Goal: Task Accomplishment & Management: Use online tool/utility

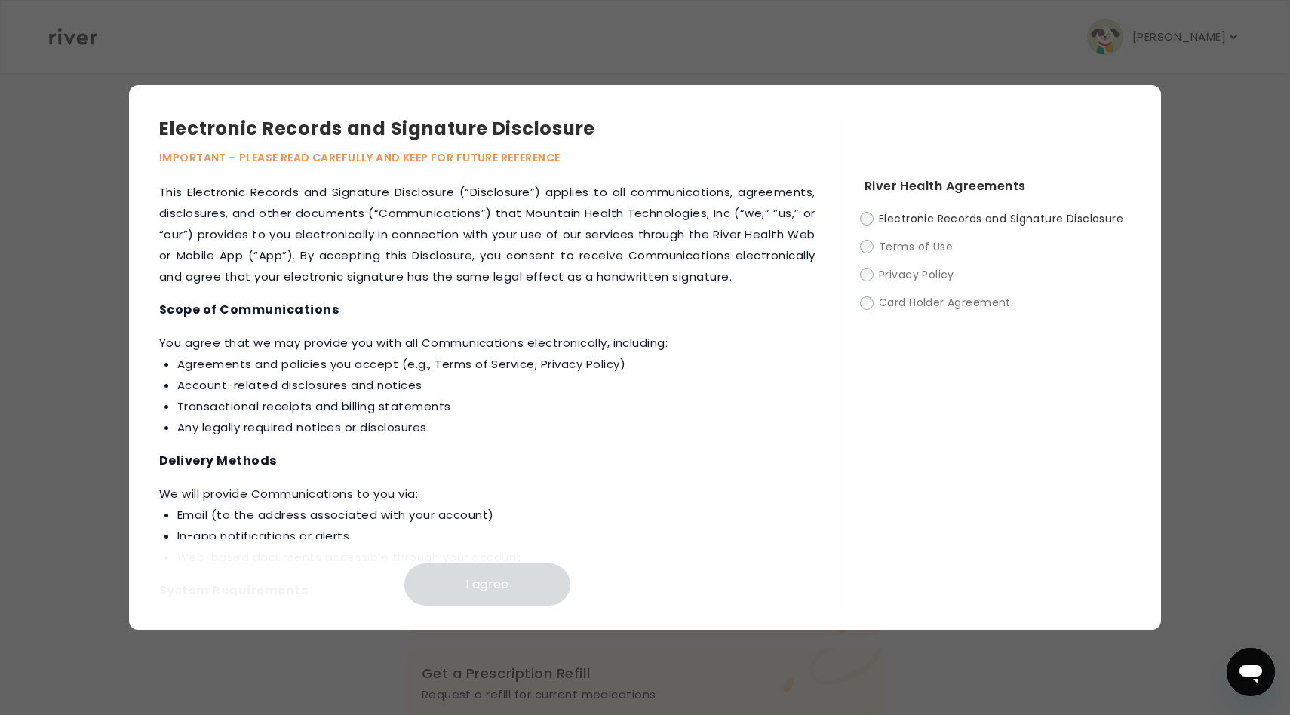
click at [899, 214] on span "Electronic Records and Signature Disclosure" at bounding box center [1001, 218] width 244 height 15
click at [865, 226] on label "Electronic Records and Signature Disclosure" at bounding box center [998, 218] width 266 height 19
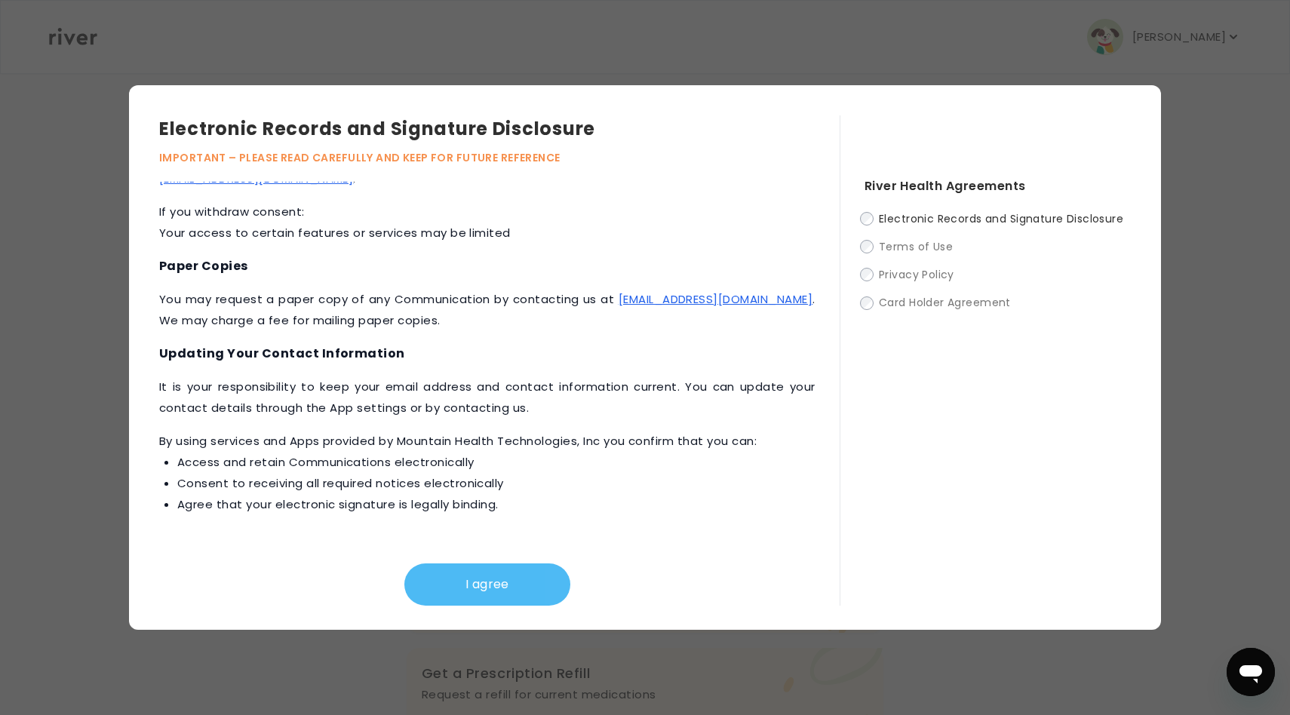
click at [500, 598] on button "I agree" at bounding box center [487, 585] width 166 height 42
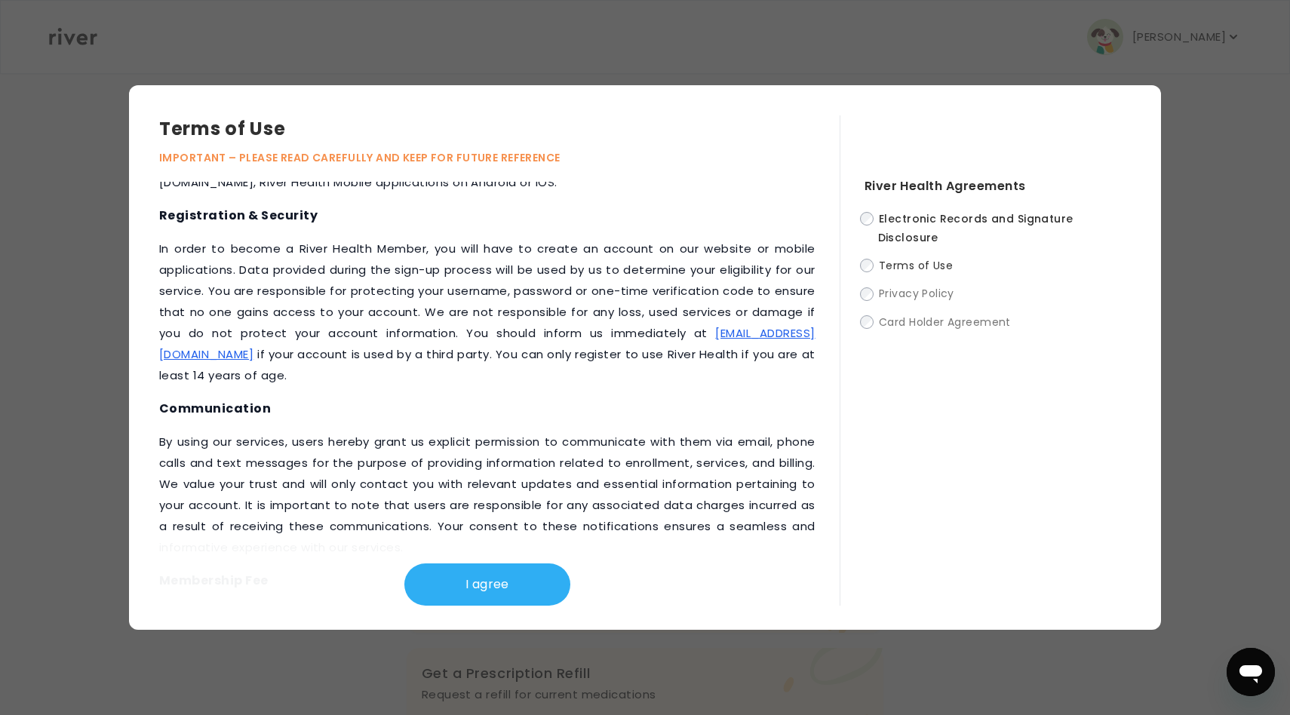
scroll to position [0, 0]
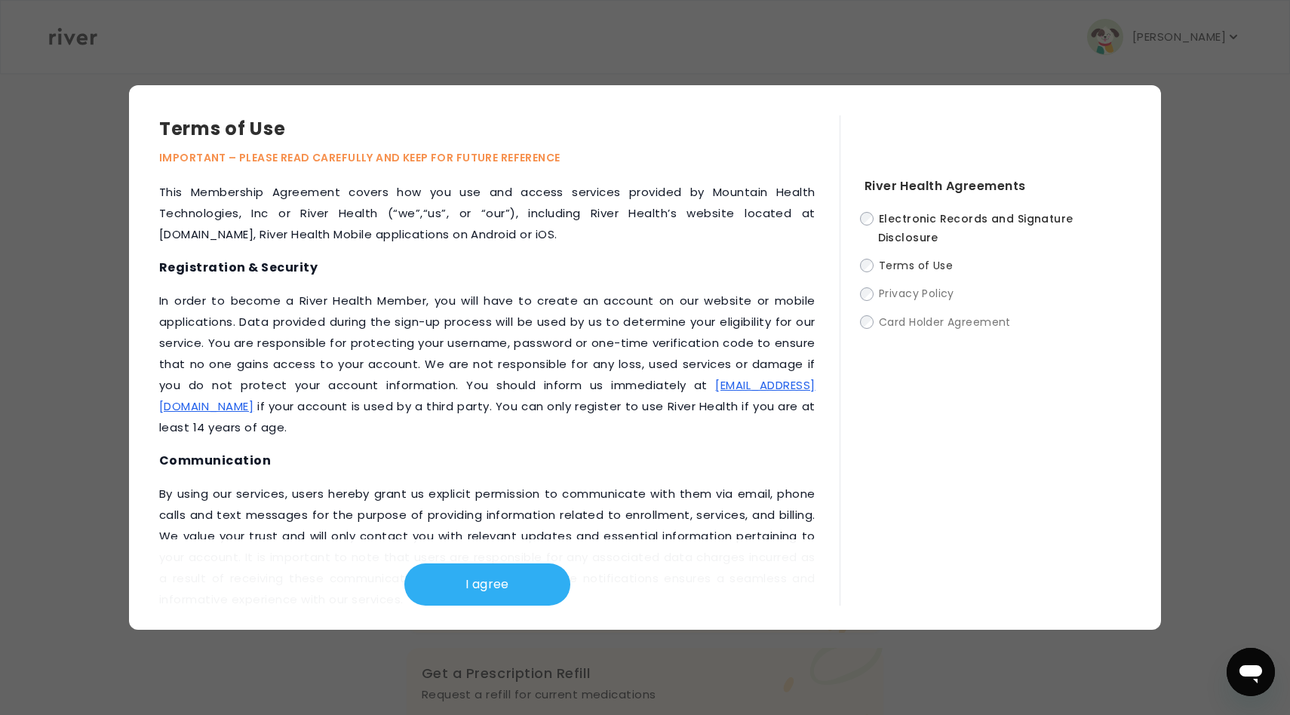
click at [867, 208] on div "River Health Agreements Electronic Records and Signature Disclosure Terms of Us…" at bounding box center [985, 360] width 291 height 490
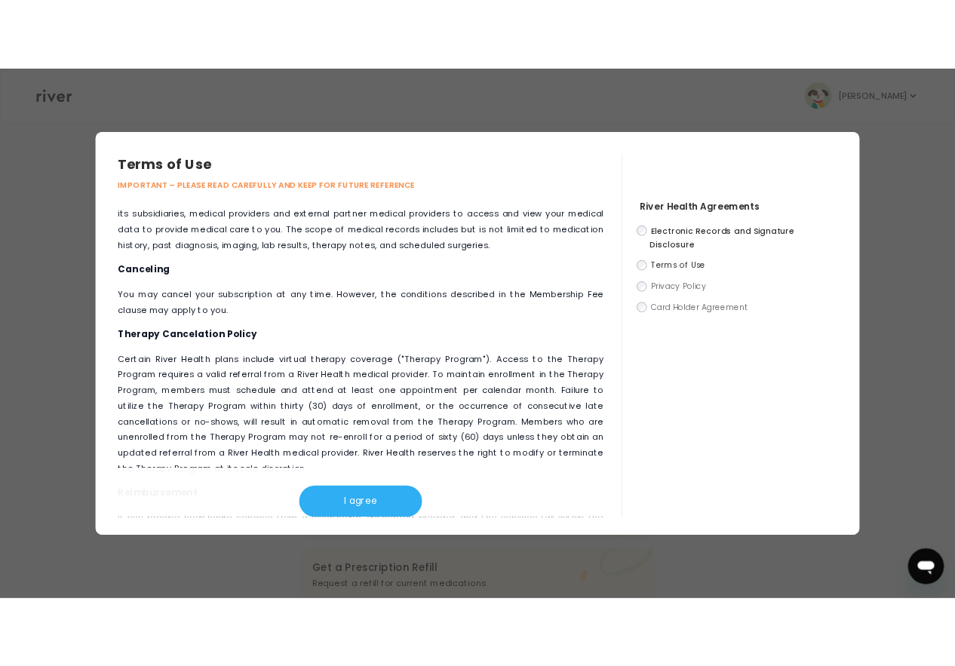
scroll to position [1002, 0]
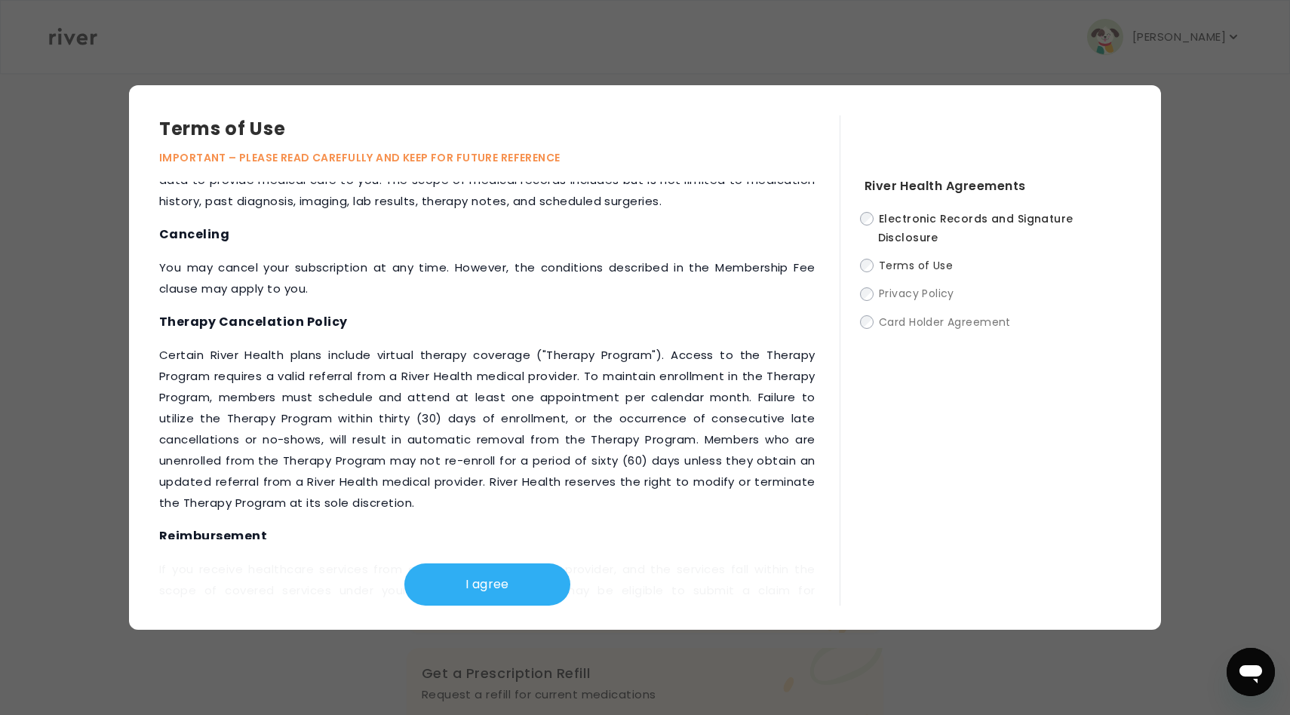
click at [547, 361] on p "‍Certain River Health plans include virtual therapy coverage ("Therapy Program"…" at bounding box center [487, 429] width 656 height 169
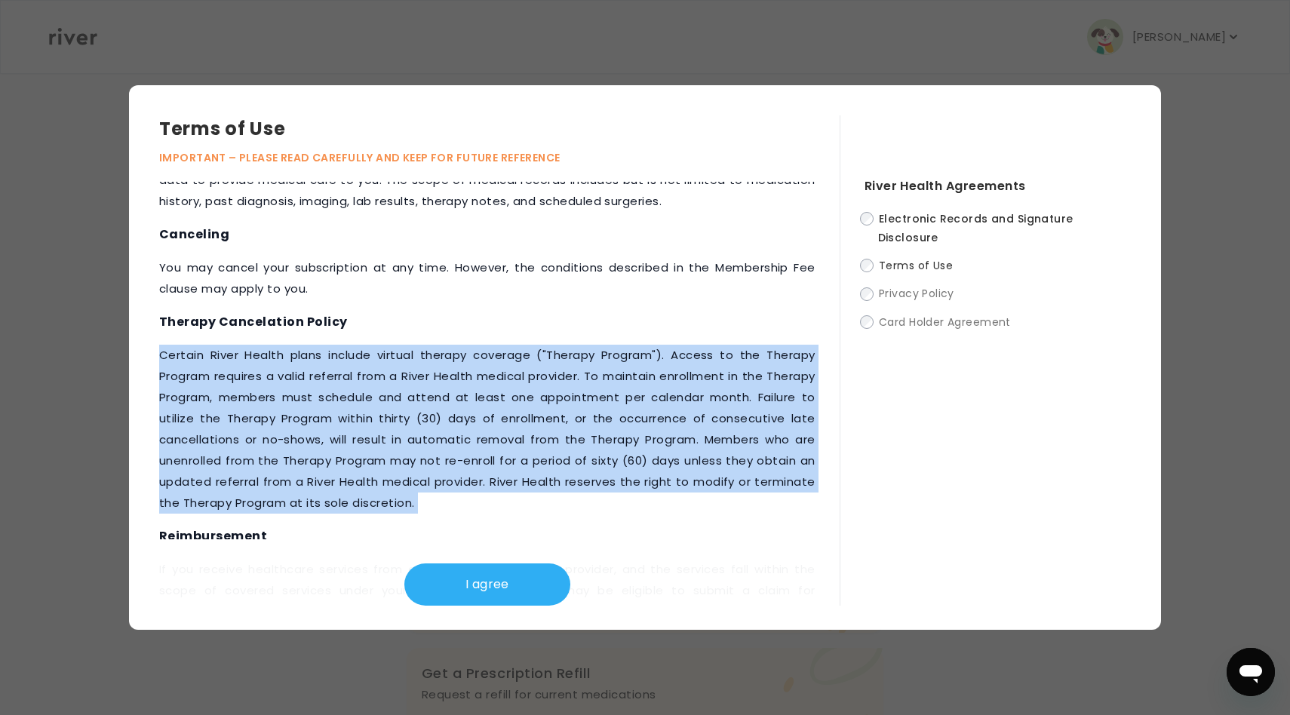
click at [547, 361] on p "‍Certain River Health plans include virtual therapy coverage ("Therapy Program"…" at bounding box center [487, 429] width 656 height 169
copy p "‍Certain River Health plans include virtual therapy coverage ("Therapy Program"…"
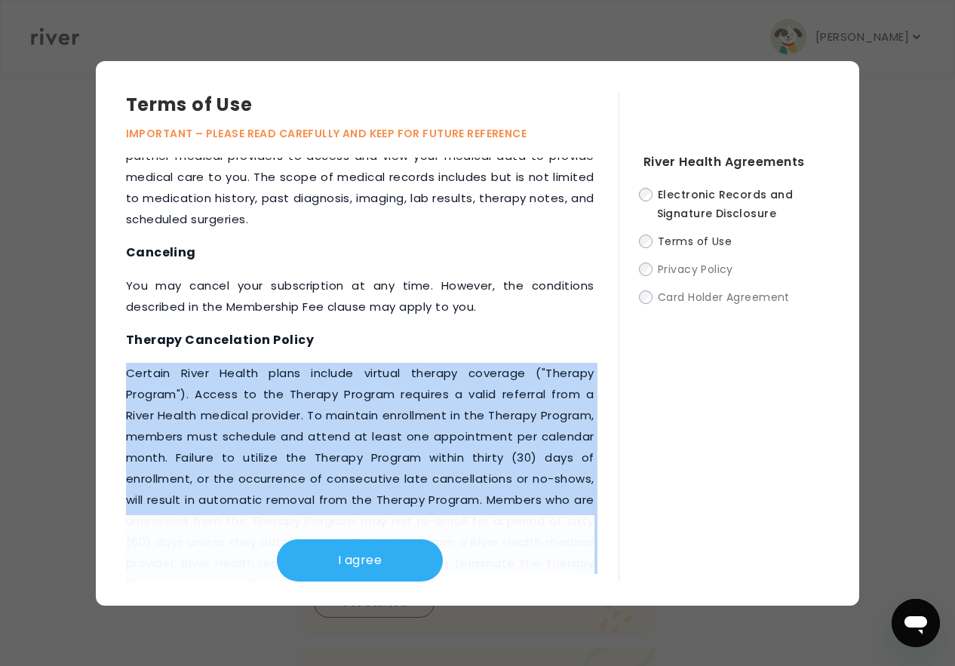
scroll to position [1357, 0]
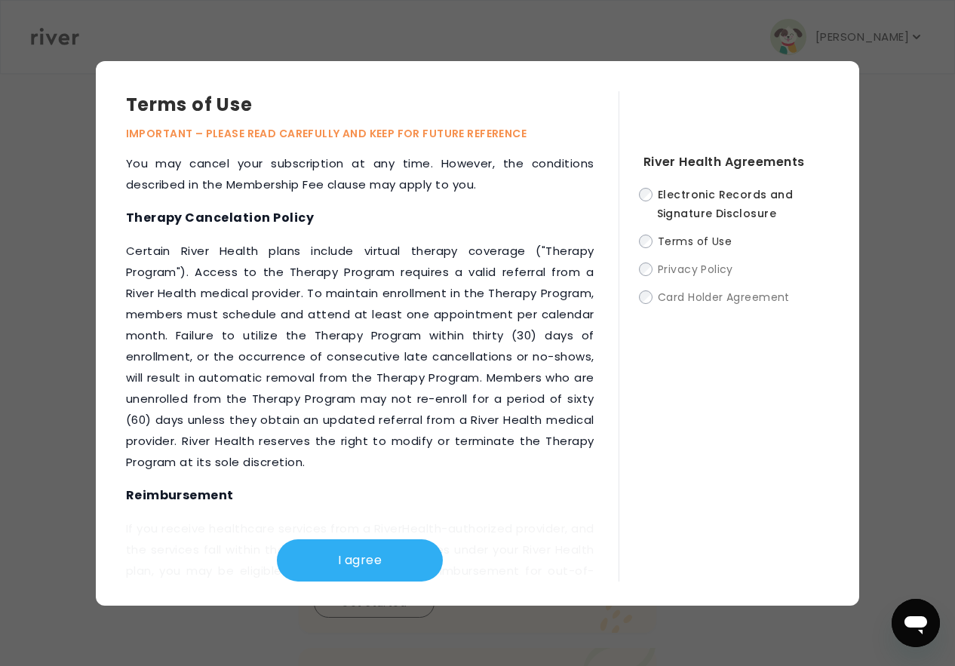
click at [476, 385] on p "‍Certain River Health plans include virtual therapy coverage ("Therapy Program"…" at bounding box center [360, 357] width 469 height 232
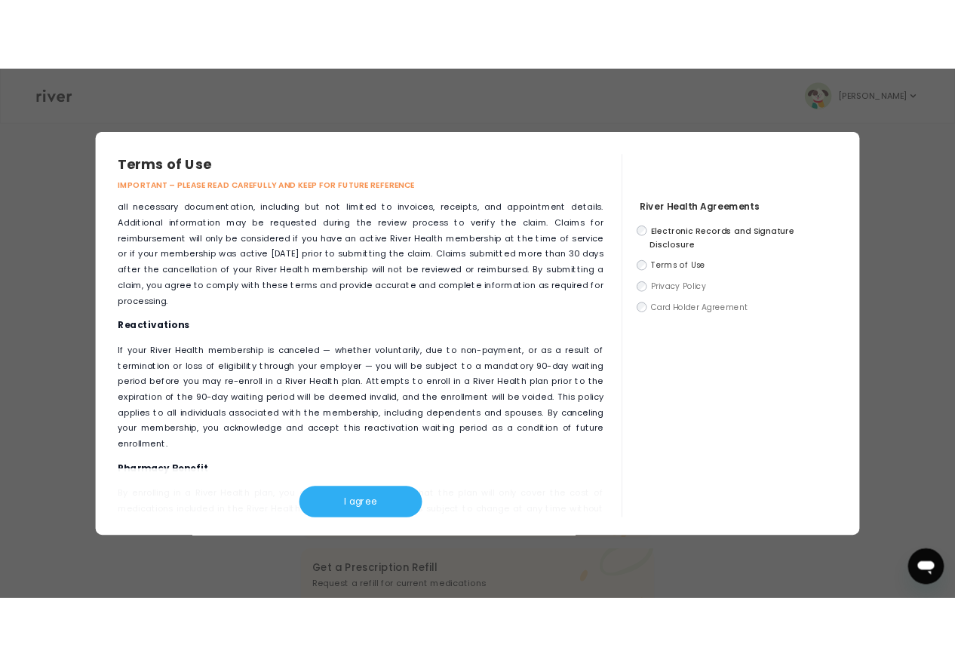
scroll to position [1449, 0]
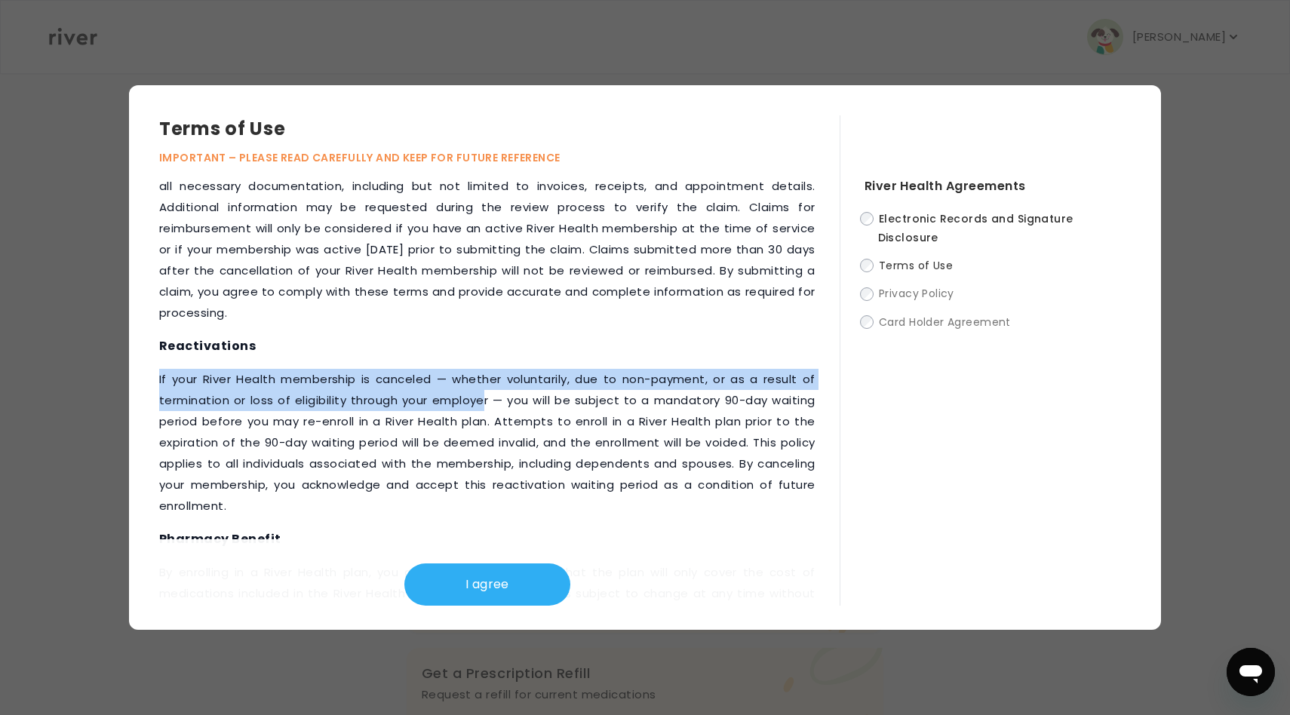
drag, startPoint x: 486, startPoint y: 398, endPoint x: 140, endPoint y: 376, distance: 347.0
click at [140, 376] on div "Terms of Use IMPORTANT – PLEASE READ CAREFULLY AND KEEP FOR FUTURE REFERENCE Th…" at bounding box center [645, 357] width 1032 height 545
copy p "‍If your River Health membership is canceled — whether voluntarily, due to non-…"
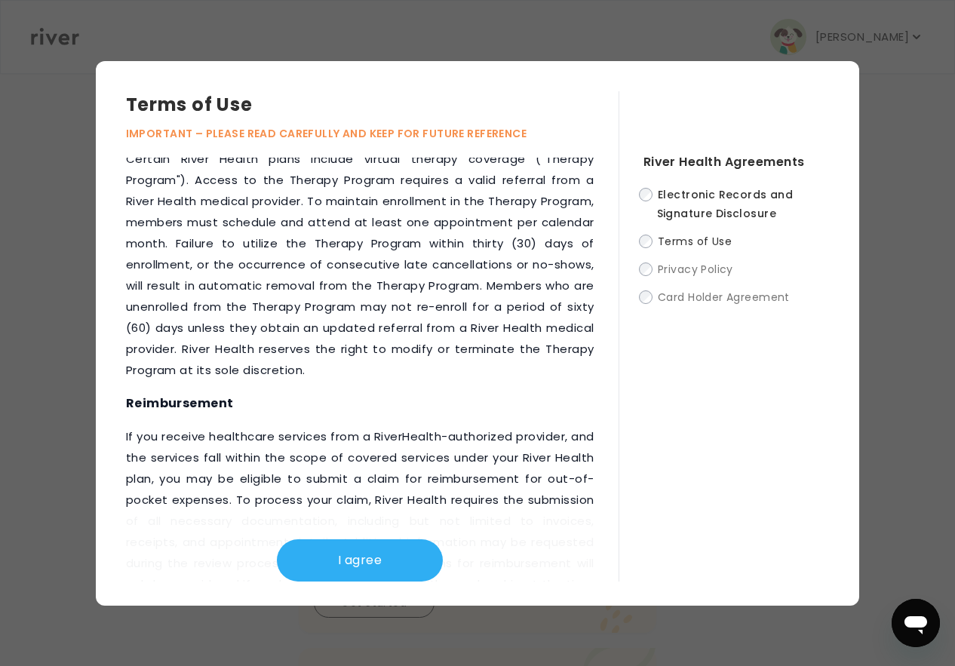
scroll to position [1787, 0]
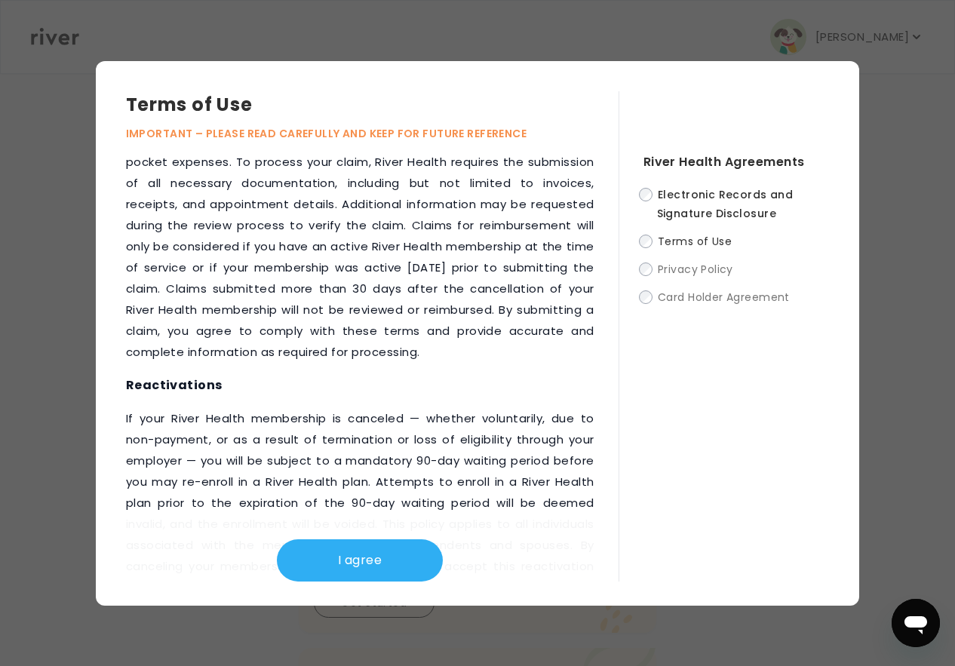
click at [301, 504] on p "‍If your River Health membership is canceled — whether voluntarily, due to non-…" at bounding box center [360, 503] width 469 height 190
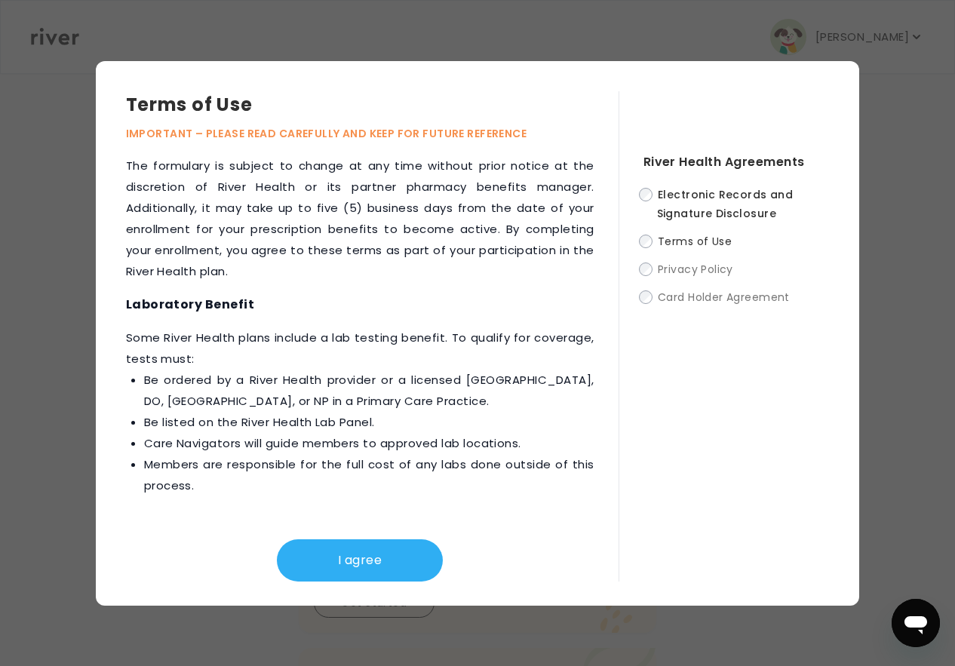
scroll to position [2322, 0]
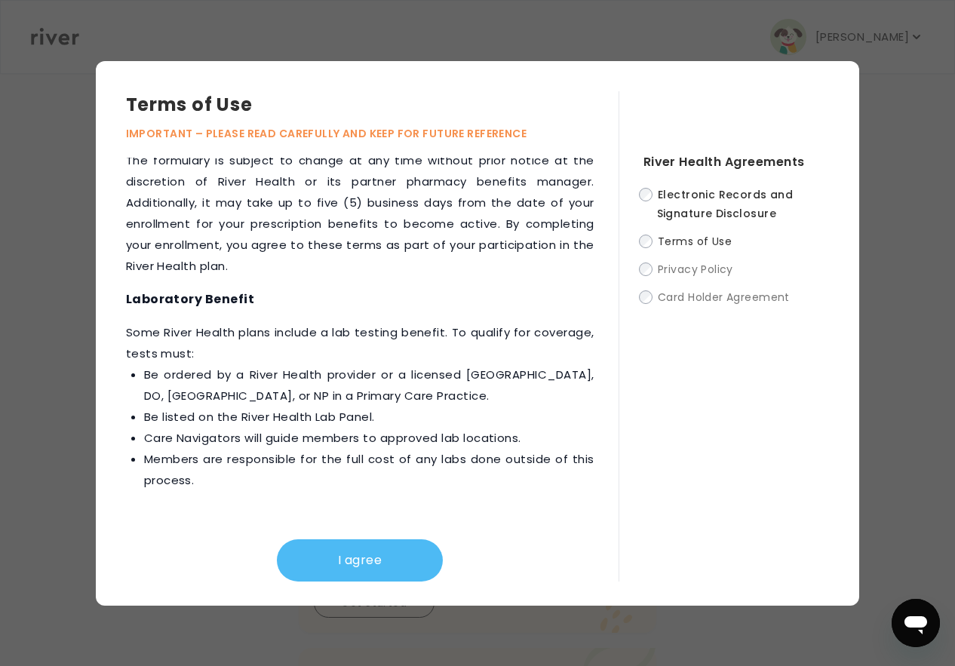
click at [346, 539] on button "I agree" at bounding box center [360, 560] width 166 height 42
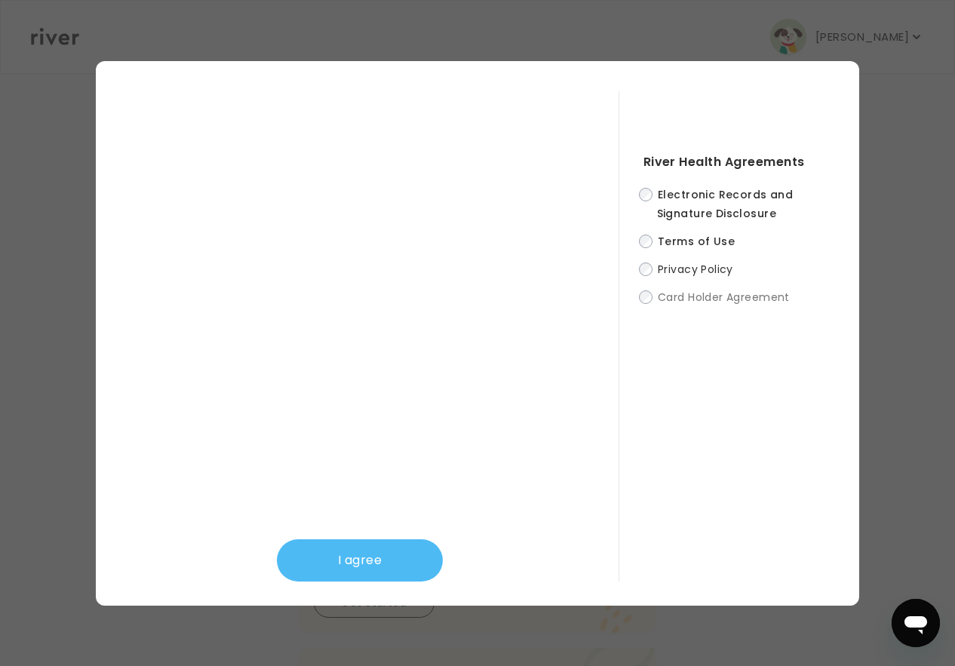
click at [369, 558] on button "I agree" at bounding box center [360, 560] width 166 height 42
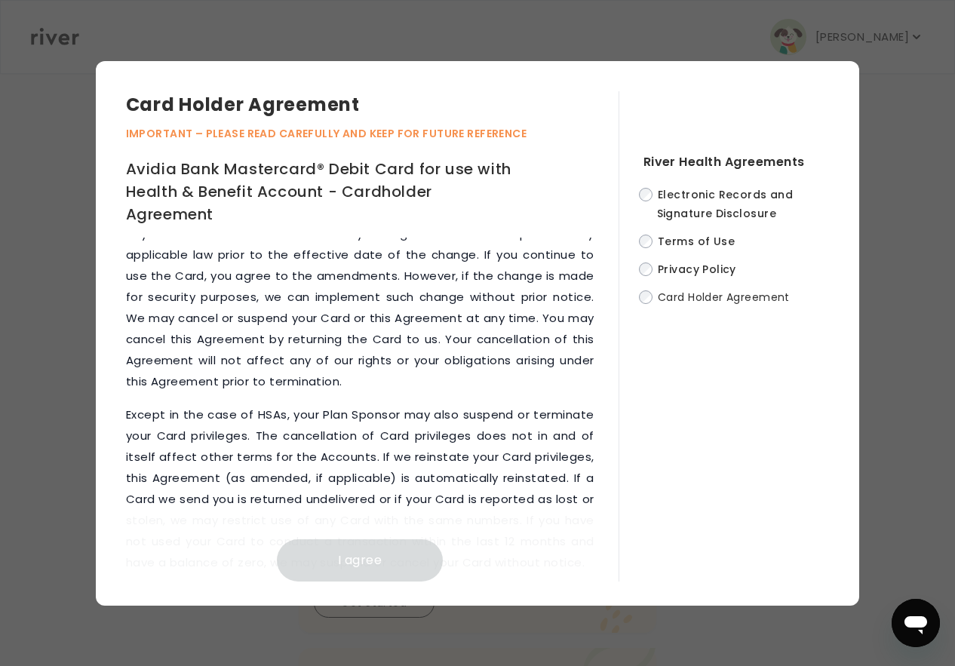
scroll to position [8863, 0]
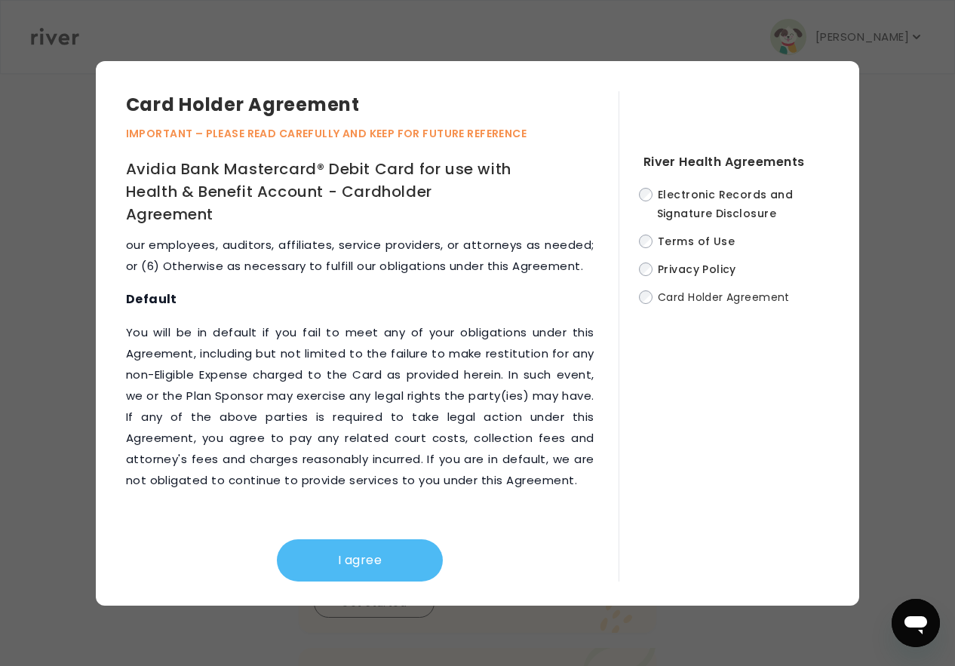
click at [374, 571] on button "I agree" at bounding box center [360, 560] width 166 height 42
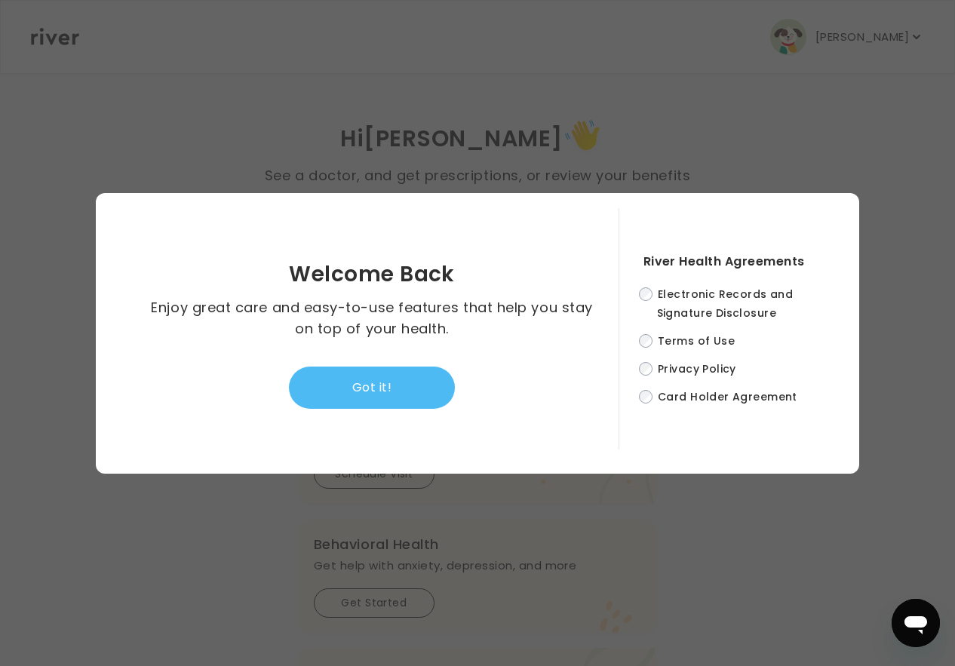
click at [422, 373] on button "Got it!" at bounding box center [372, 388] width 166 height 42
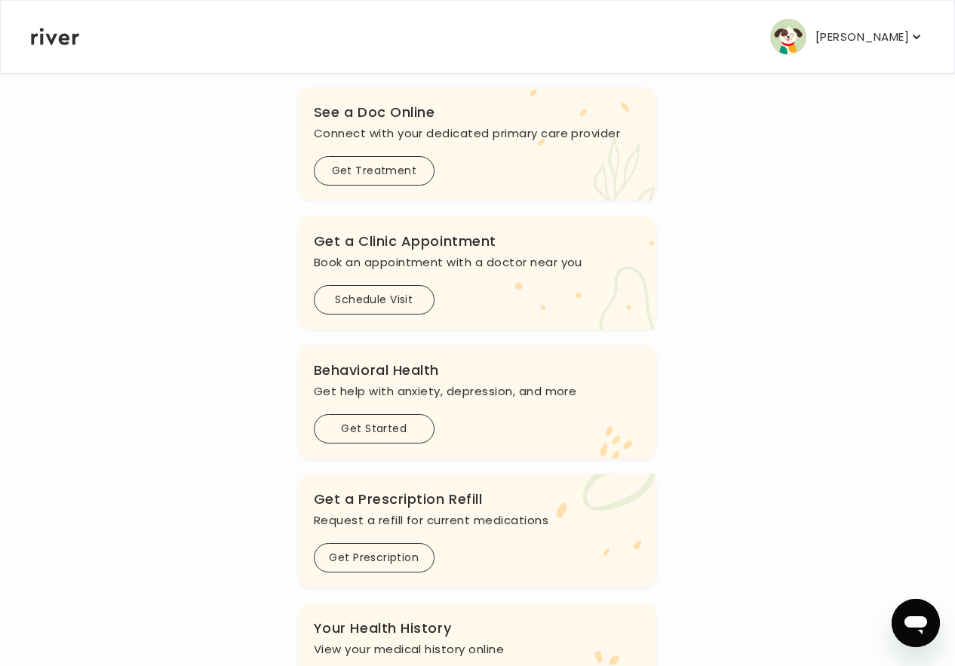
scroll to position [168, 0]
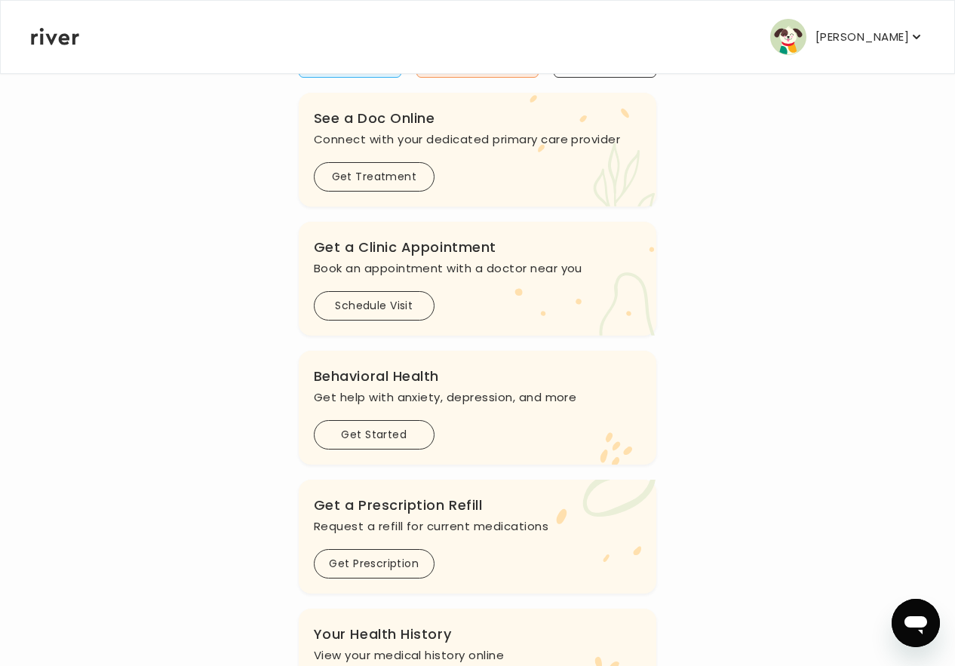
click at [398, 454] on div ".cls-1 { fill: #ffe0ae; } Behavioral Health Get help with anxiety, [MEDICAL_DAT…" at bounding box center [478, 408] width 358 height 114
click at [398, 442] on button "Get Started" at bounding box center [374, 434] width 121 height 29
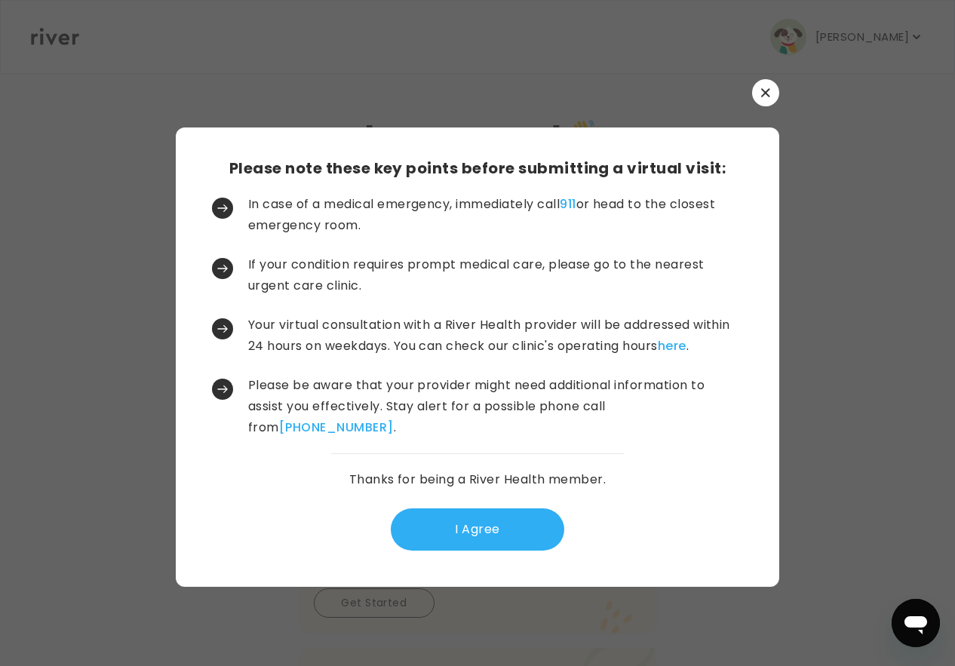
scroll to position [0, 0]
click at [477, 558] on div "Please note these key points before submitting a virtual visit: In case of a me…" at bounding box center [478, 357] width 604 height 459
click at [487, 523] on button "I Agree" at bounding box center [478, 530] width 174 height 42
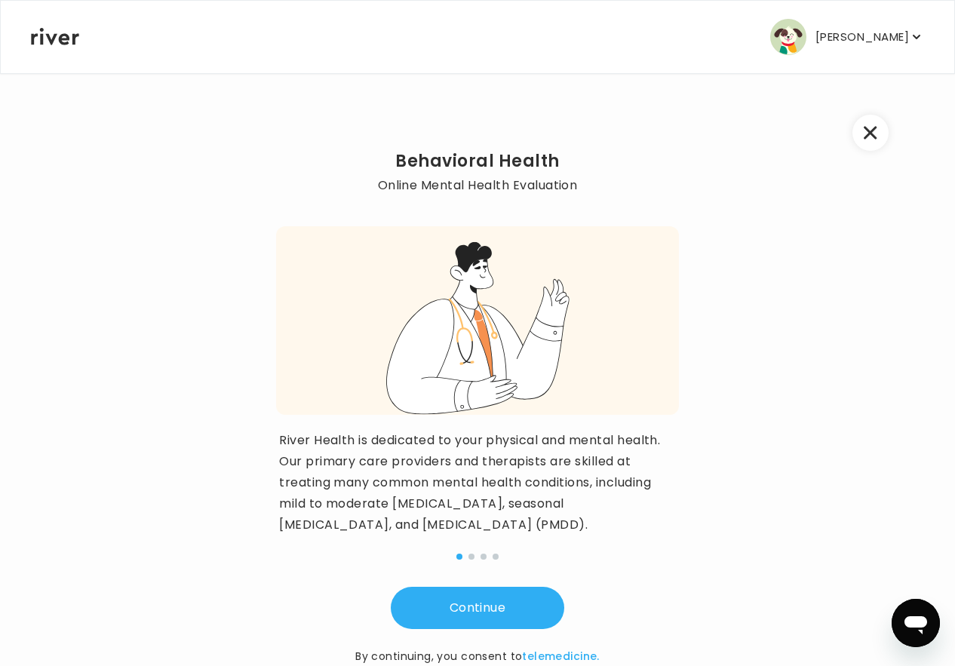
click at [871, 132] on icon "button" at bounding box center [870, 133] width 13 height 13
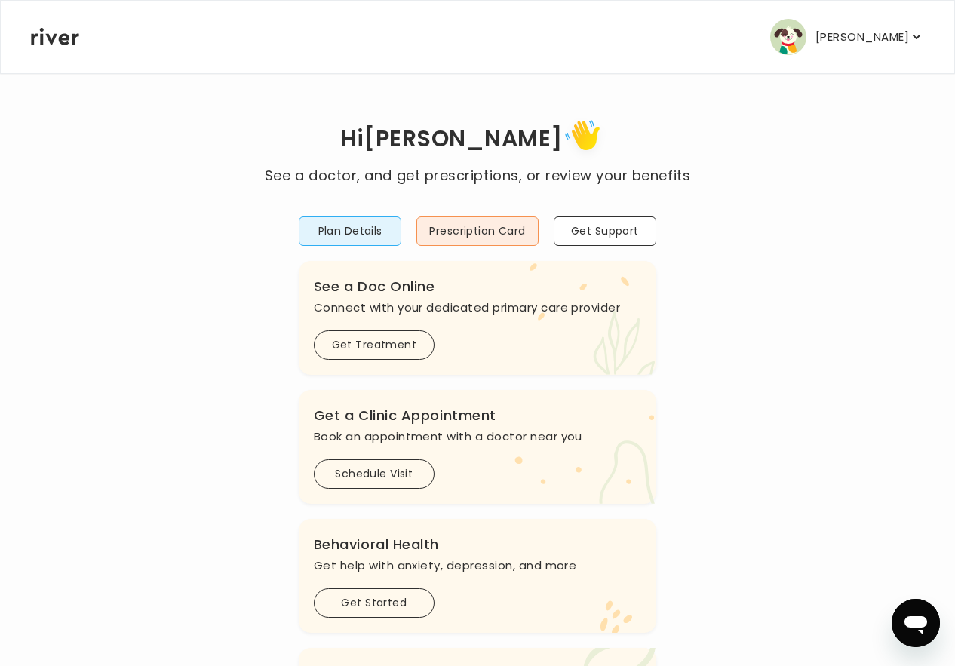
scroll to position [5, 0]
